Goal: Download file/media

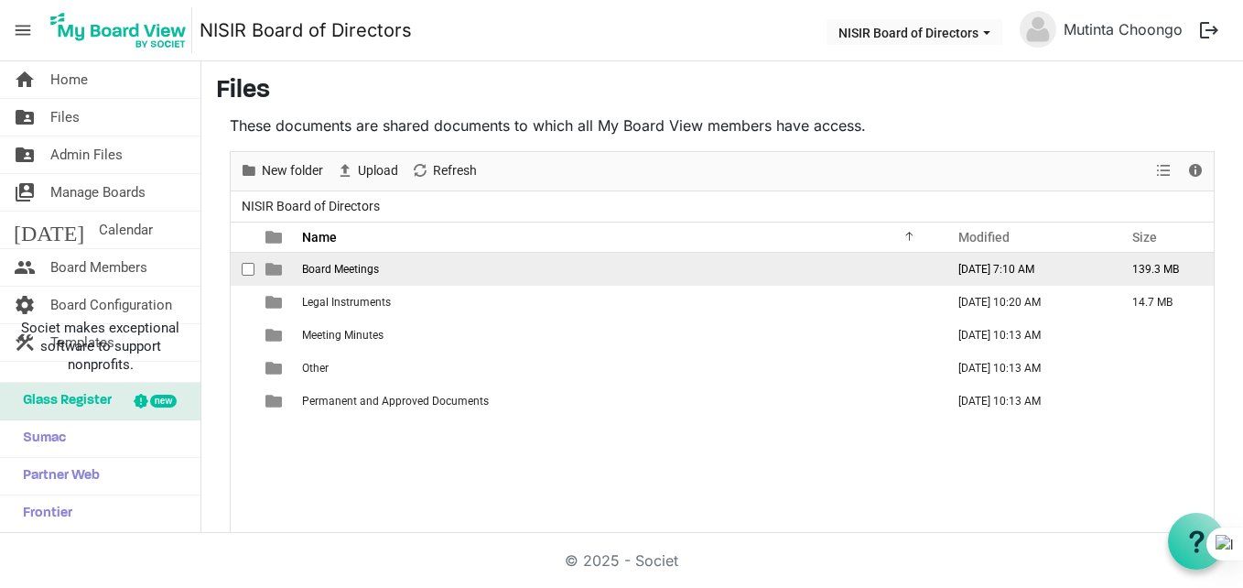
click at [326, 263] on span "Board Meetings" at bounding box center [340, 269] width 77 height 13
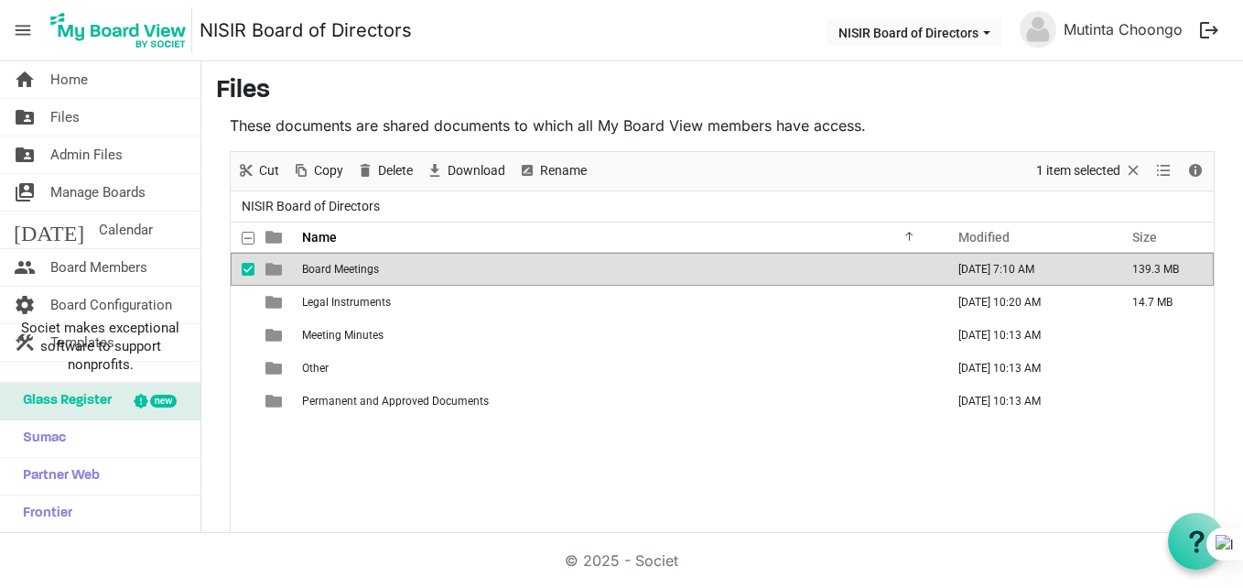
click at [326, 263] on span "Board Meetings" at bounding box center [340, 269] width 77 height 13
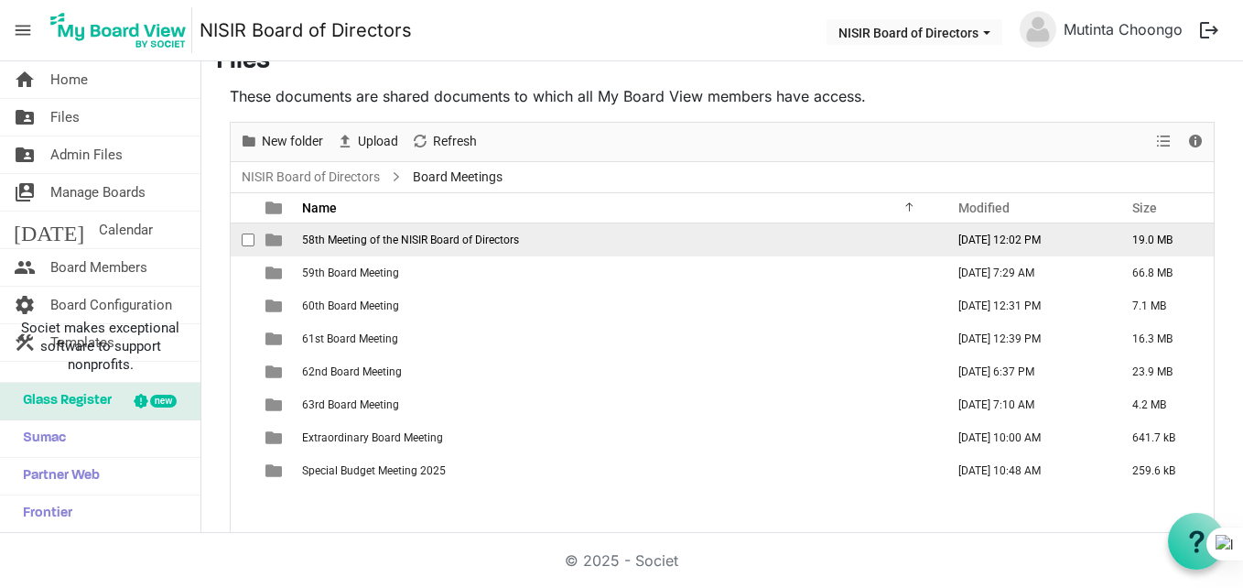
click at [357, 244] on span "58th Meeting of the NISIR Board of Directors" at bounding box center [410, 239] width 217 height 13
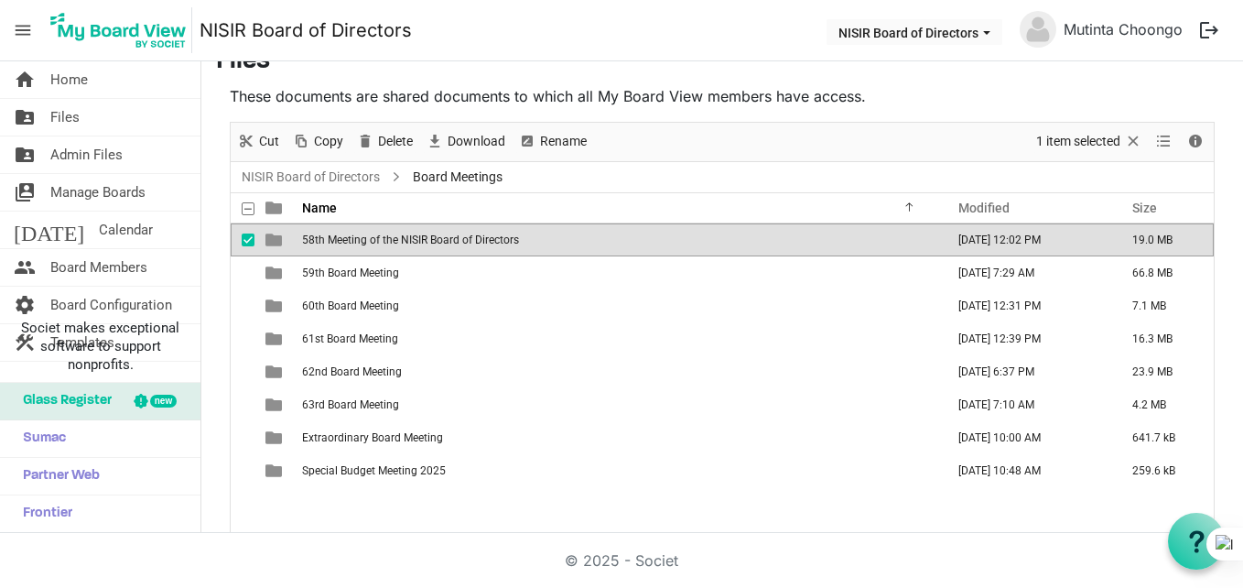
click at [357, 244] on span "58th Meeting of the NISIR Board of Directors" at bounding box center [410, 239] width 217 height 13
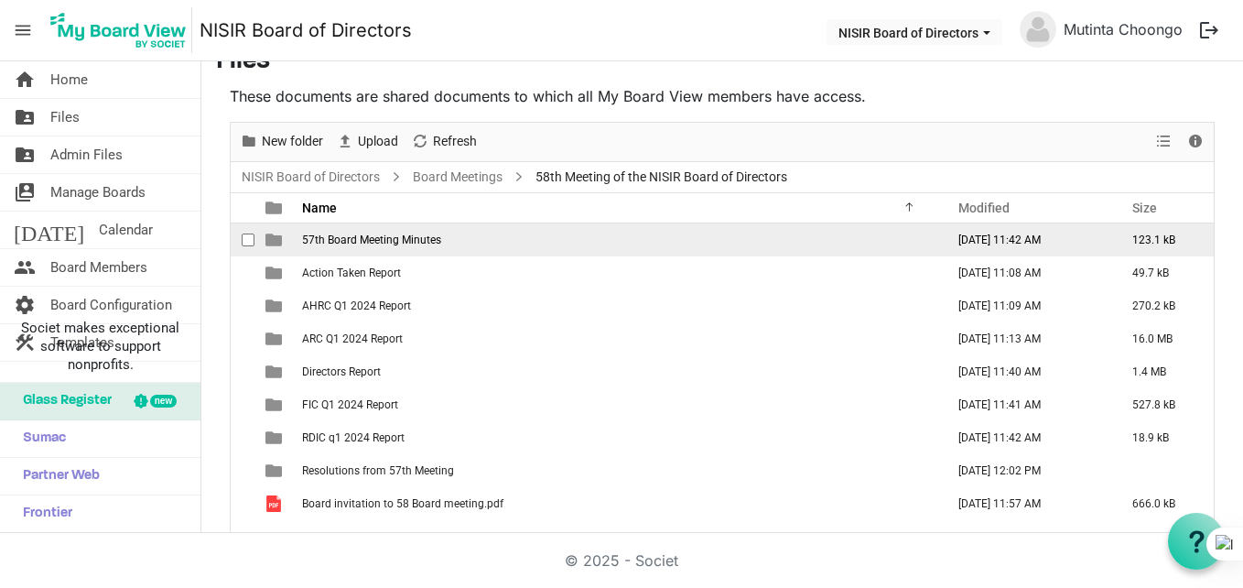
click at [357, 244] on span "57th Board Meeting Minutes" at bounding box center [371, 239] width 139 height 13
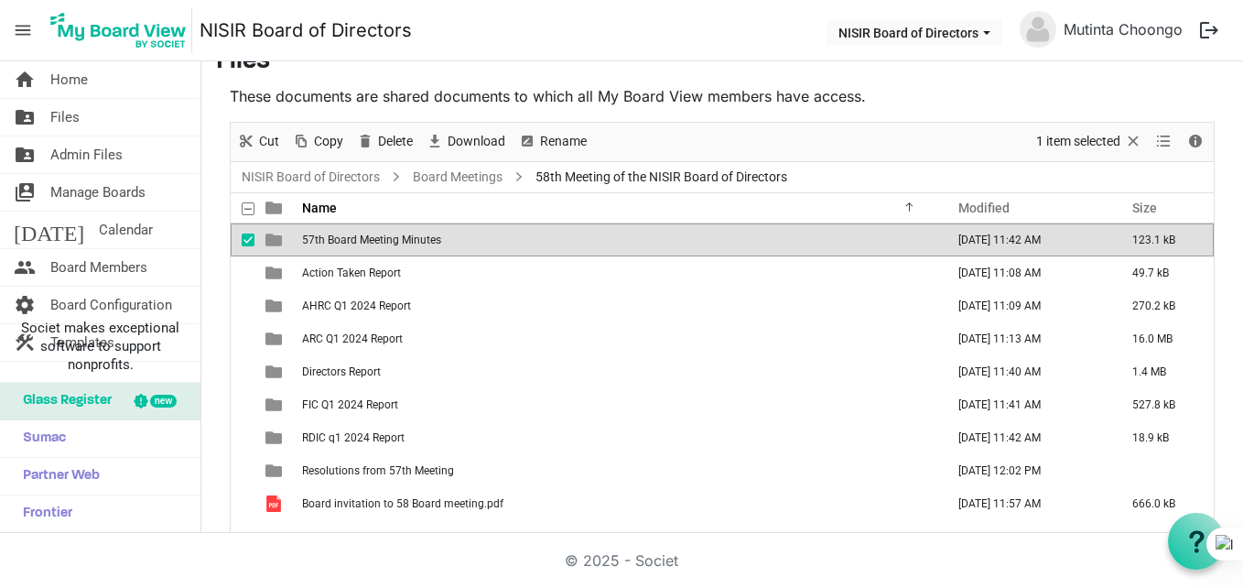
click at [357, 244] on span "57th Board Meeting Minutes" at bounding box center [371, 239] width 139 height 13
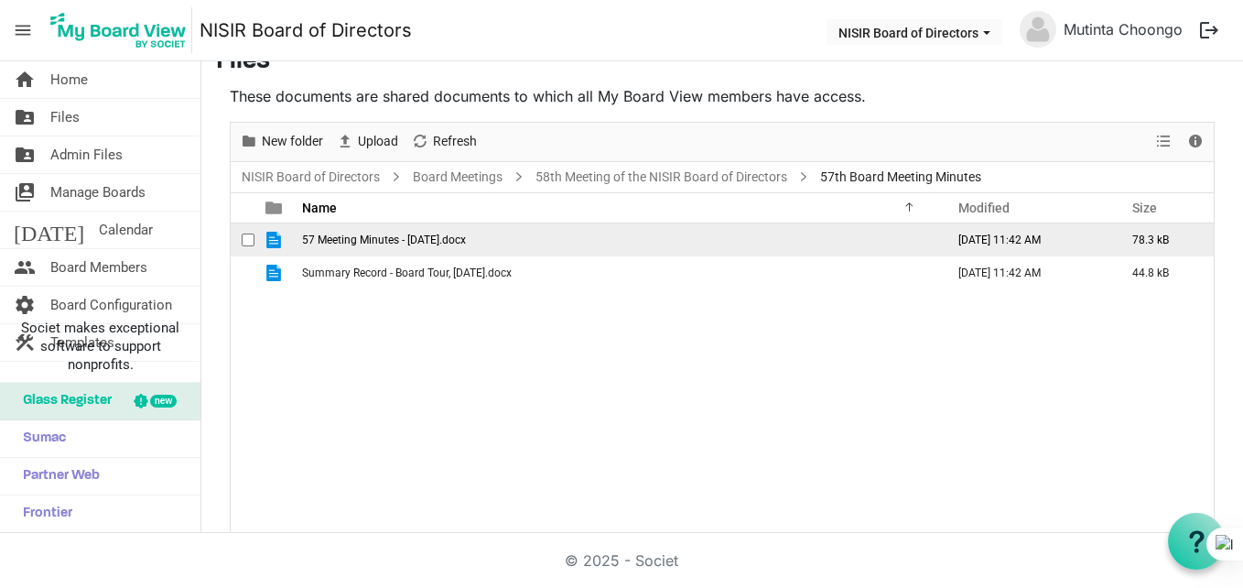
click at [383, 244] on span "57 Meeting Minutes - [DATE].docx" at bounding box center [384, 239] width 164 height 13
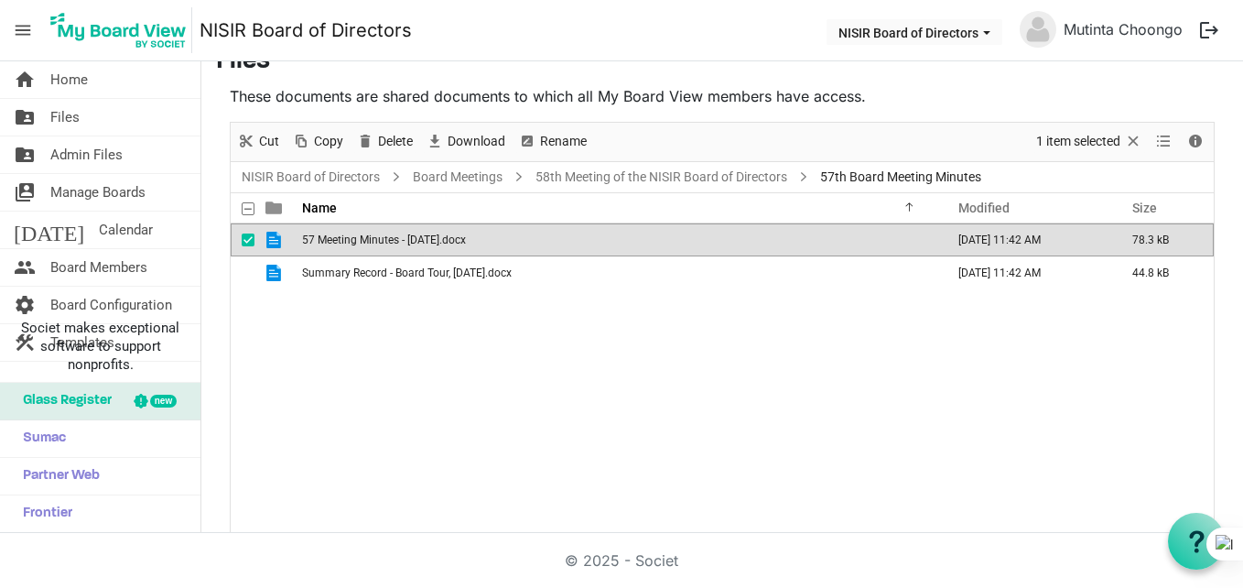
click at [383, 244] on span "57 Meeting Minutes - [DATE].docx" at bounding box center [384, 239] width 164 height 13
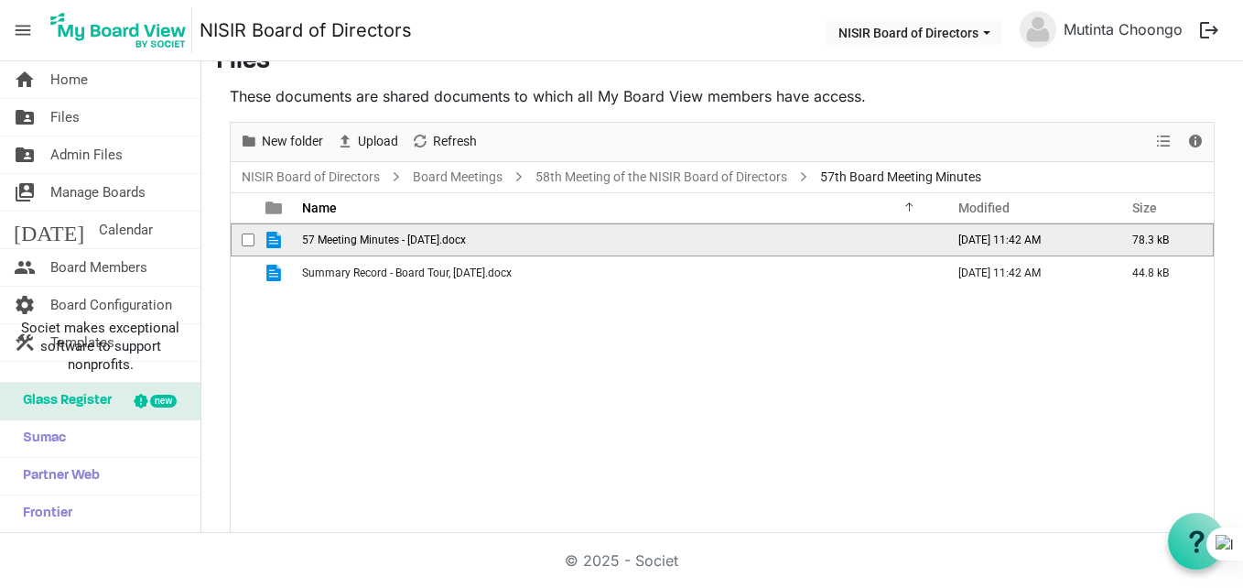
click at [383, 244] on span "57 Meeting Minutes - [DATE].docx" at bounding box center [384, 239] width 164 height 13
